Goal: Task Accomplishment & Management: Manage account settings

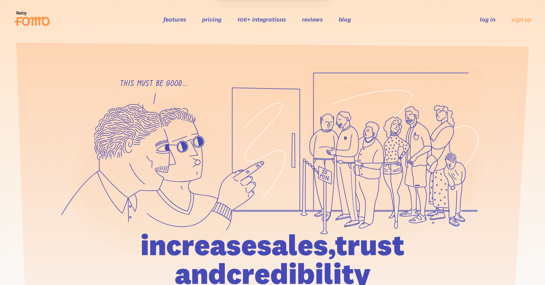
click at [488, 22] on link "log in" at bounding box center [488, 20] width 16 height 8
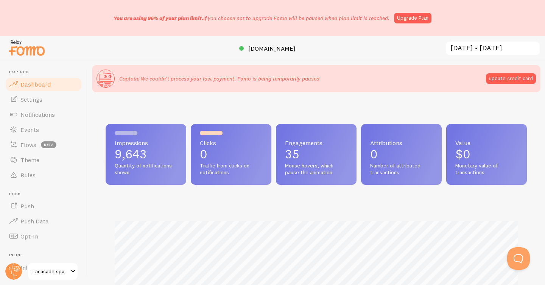
scroll to position [199, 421]
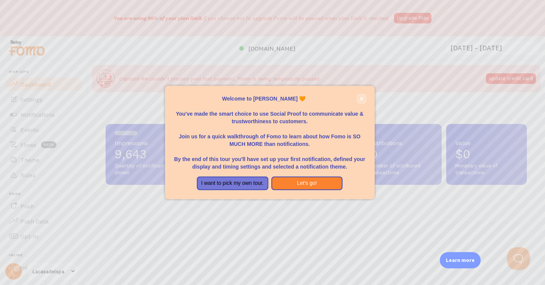
click at [361, 101] on icon "close," at bounding box center [362, 99] width 4 height 4
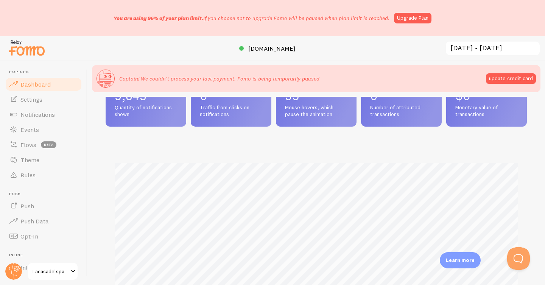
scroll to position [0, 0]
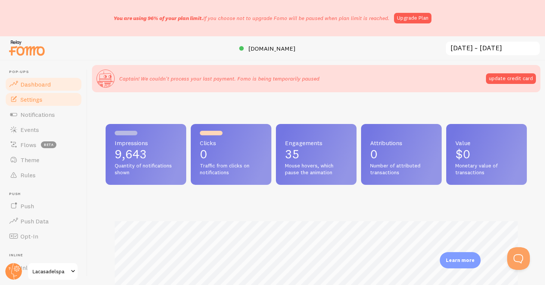
click at [41, 104] on link "Settings" at bounding box center [44, 99] width 78 height 15
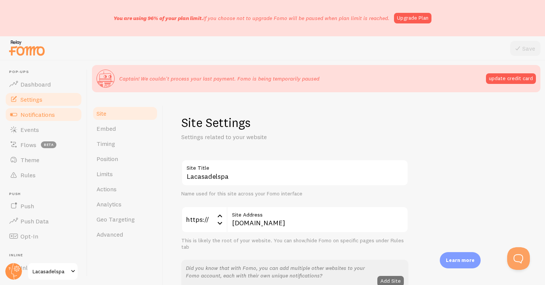
click at [44, 117] on span "Notifications" at bounding box center [37, 115] width 34 height 8
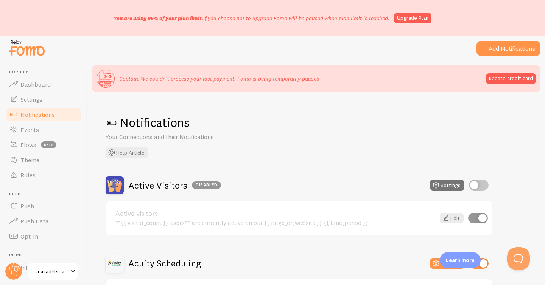
scroll to position [107, 0]
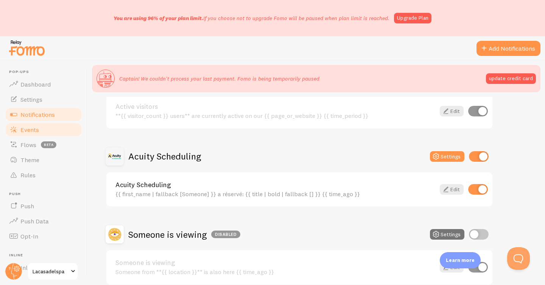
click at [45, 134] on link "Events" at bounding box center [44, 129] width 78 height 15
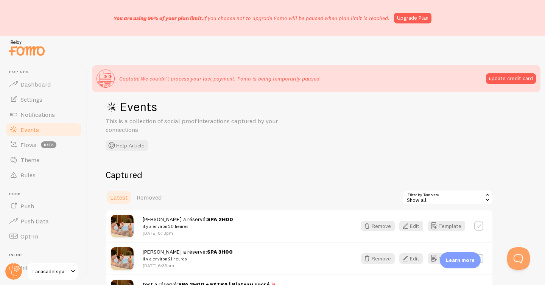
scroll to position [112, 0]
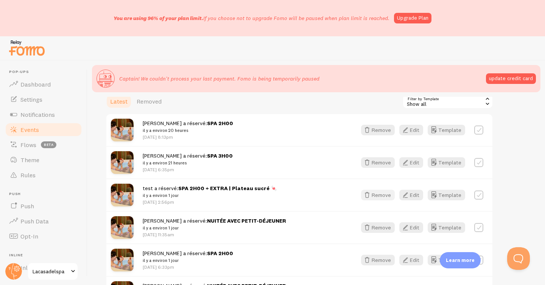
click at [379, 198] on button "Remove" at bounding box center [378, 195] width 34 height 11
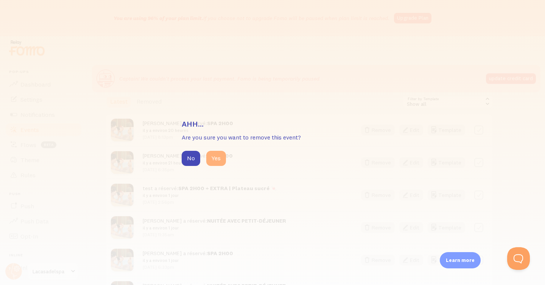
click at [221, 164] on button "Yes" at bounding box center [216, 158] width 20 height 15
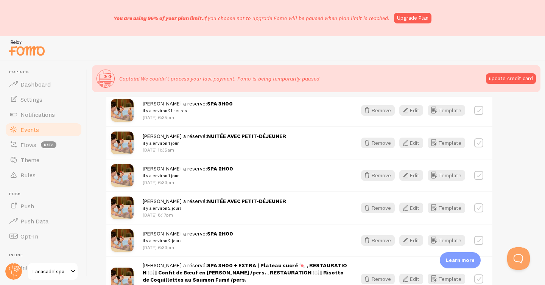
scroll to position [0, 0]
